Goal: Task Accomplishment & Management: Manage account settings

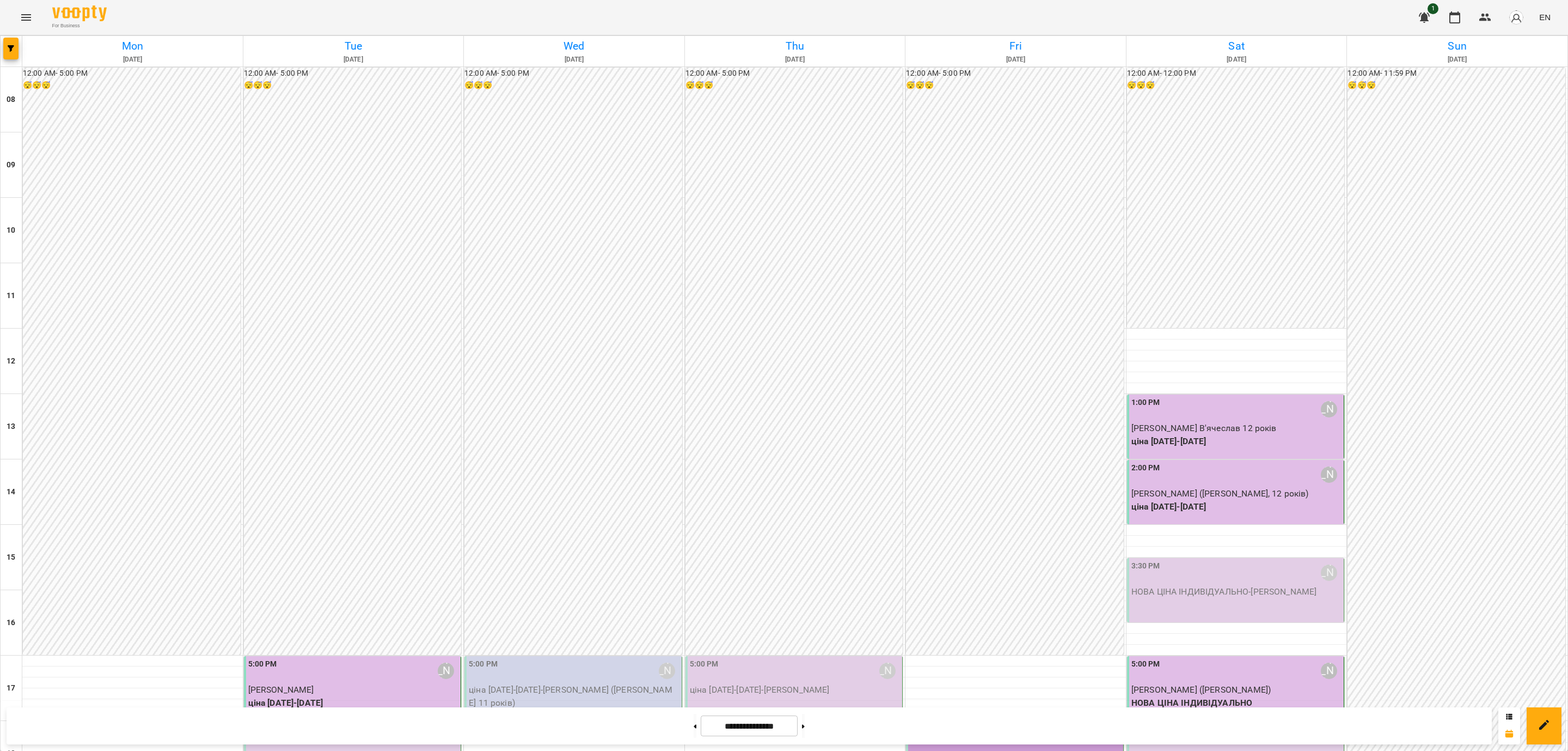
scroll to position [410, 0]
click at [351, 724] on div "6:00 PM [PERSON_NAME]" at bounding box center [354, 736] width 211 height 25
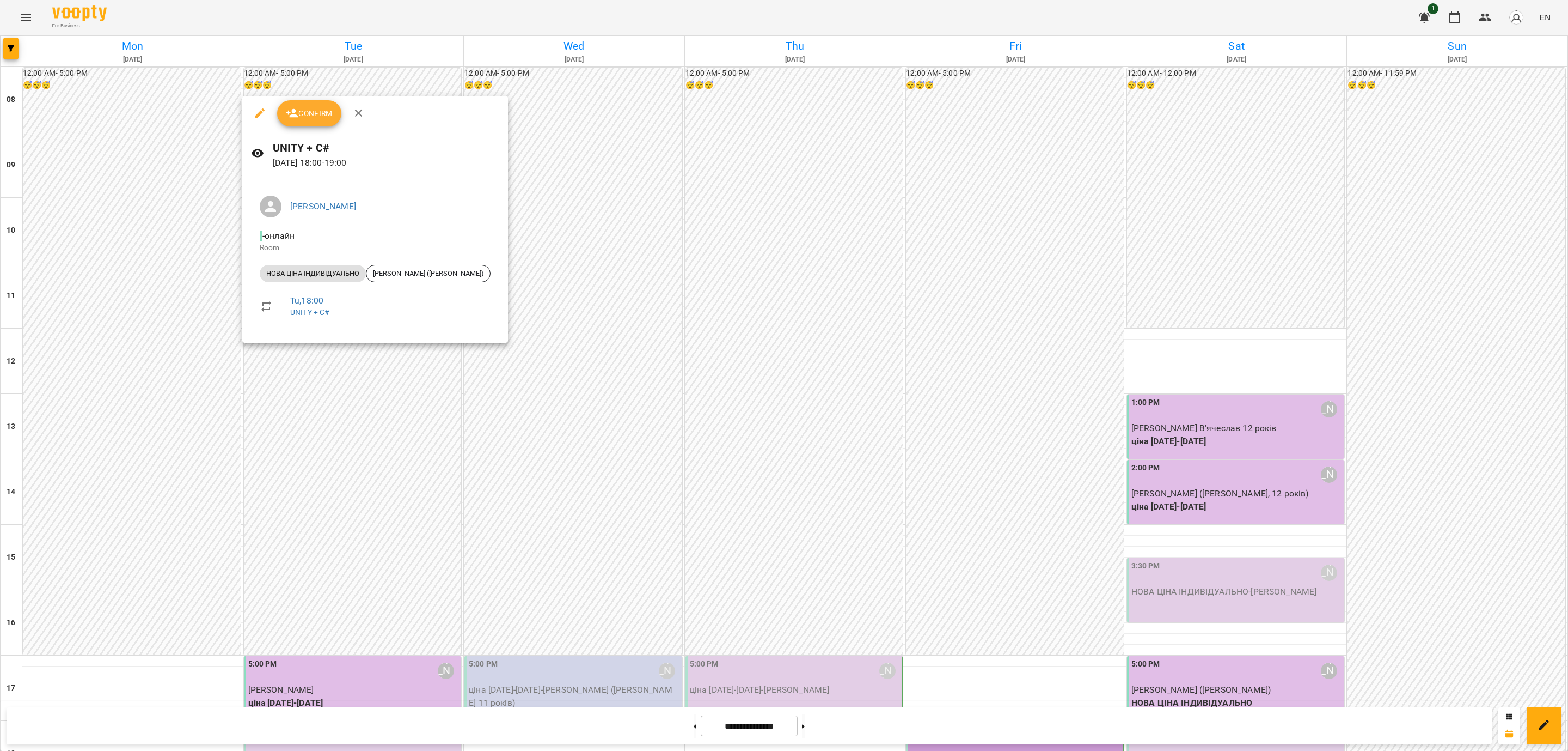
click at [301, 118] on span "Confirm" at bounding box center [309, 113] width 47 height 13
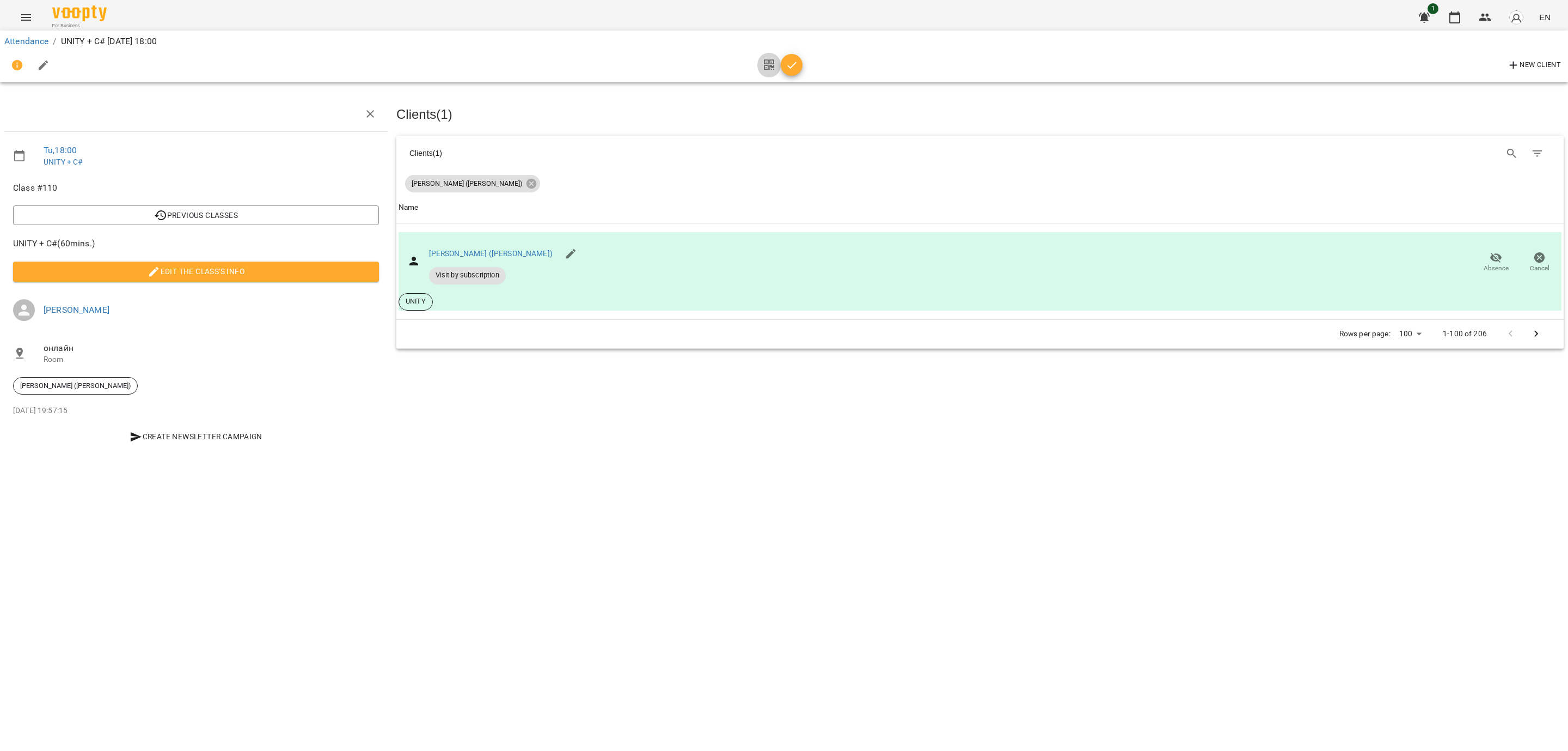
click at [776, 69] on button "button" at bounding box center [768, 66] width 24 height 26
click at [789, 67] on icon "button" at bounding box center [792, 66] width 13 height 13
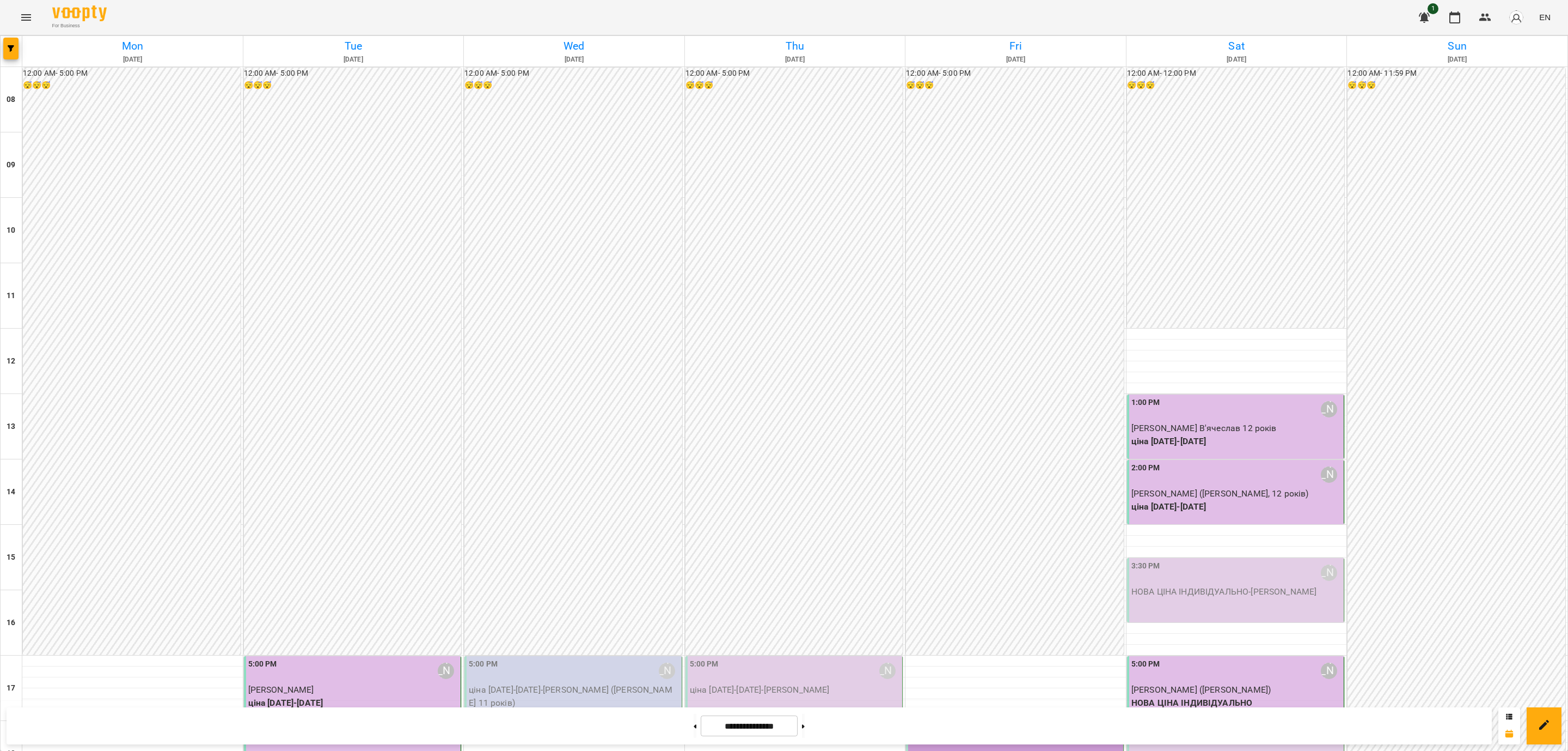
scroll to position [410, 0]
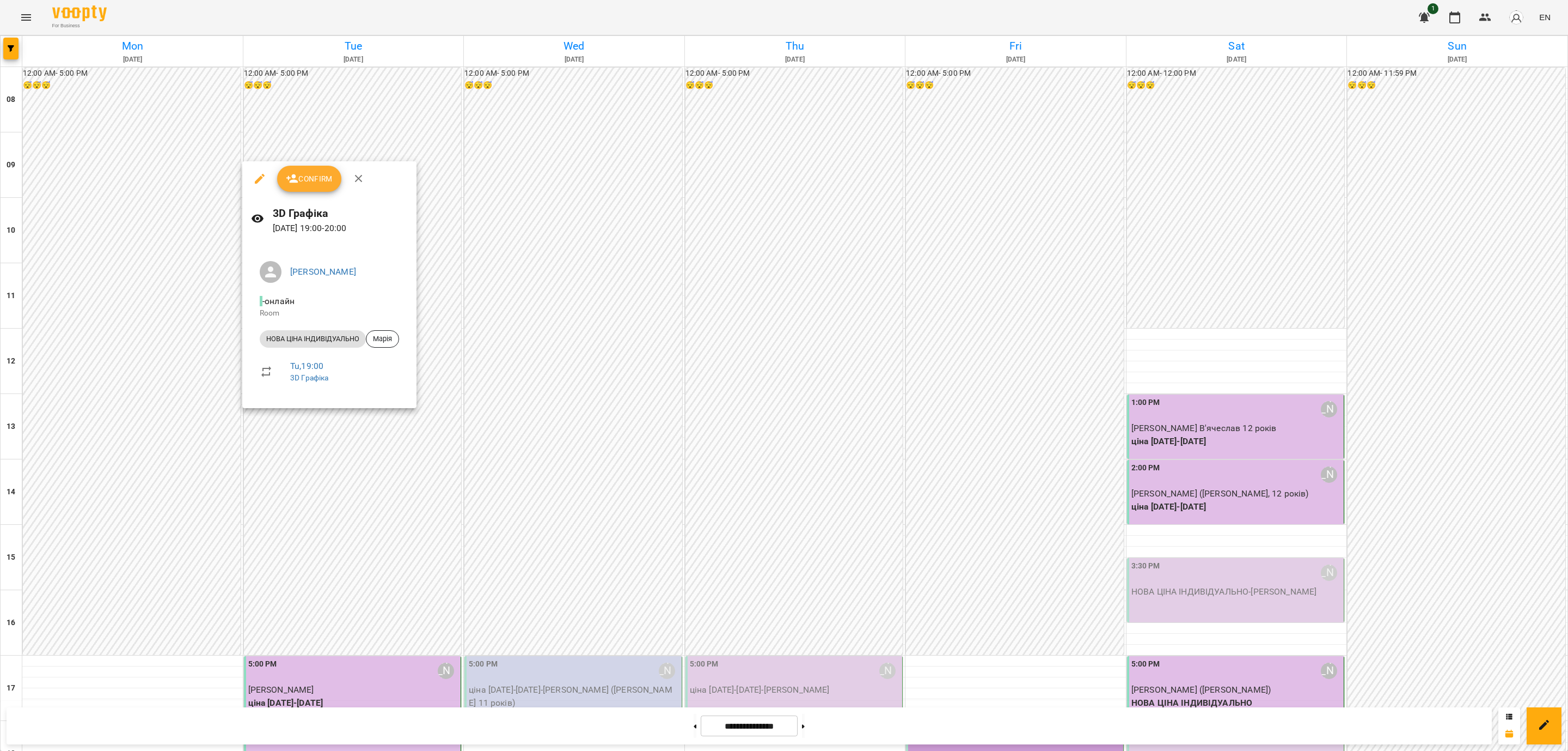
click at [324, 182] on span "Confirm" at bounding box center [309, 179] width 47 height 13
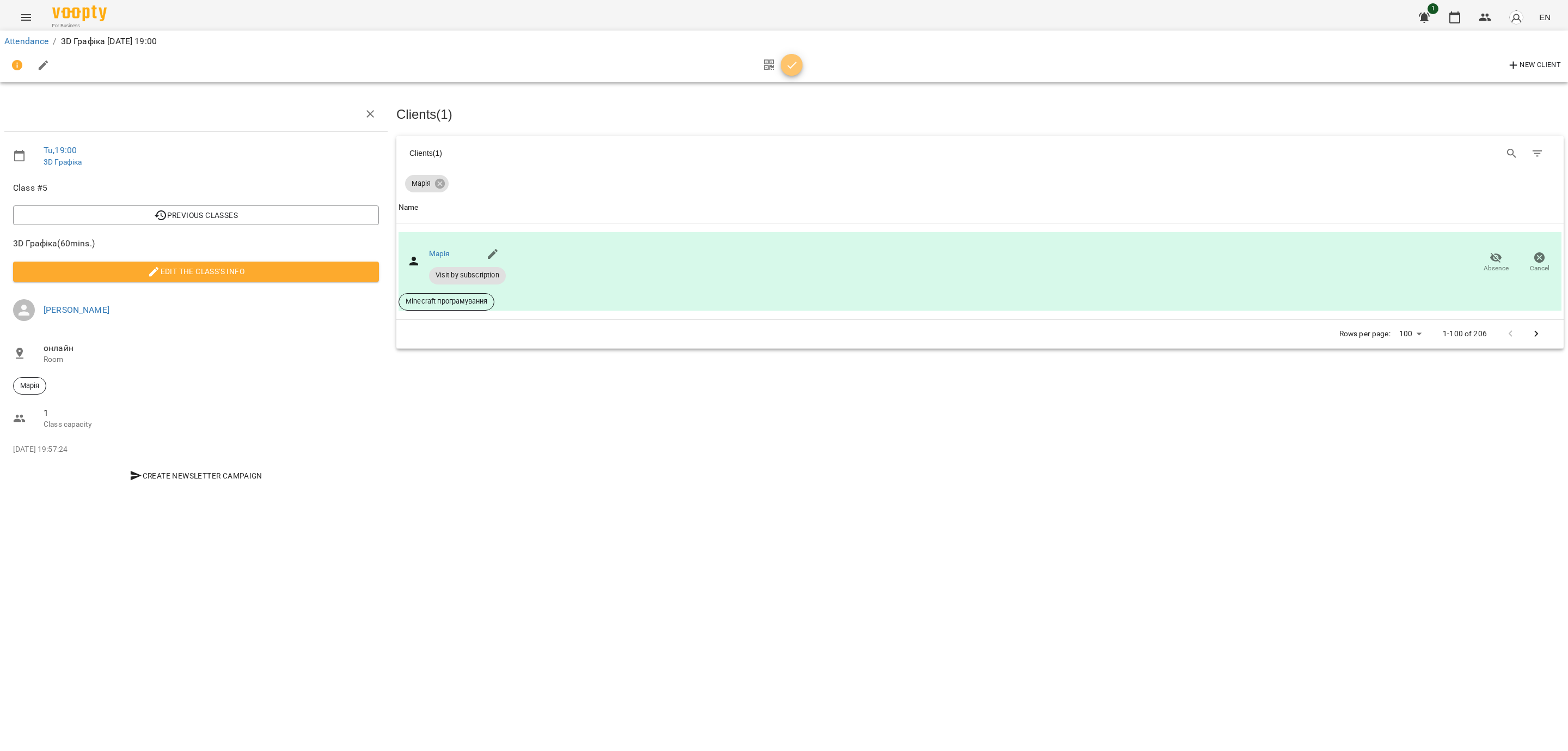
click at [786, 67] on icon "button" at bounding box center [792, 66] width 13 height 13
